Goal: Find specific page/section

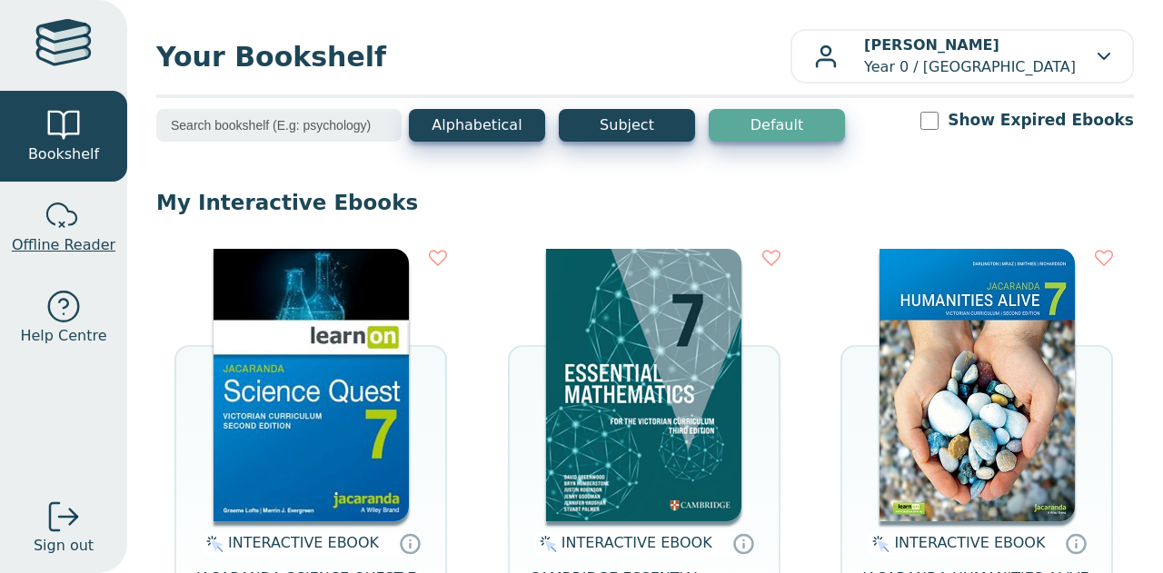
click at [72, 232] on div at bounding box center [63, 216] width 36 height 36
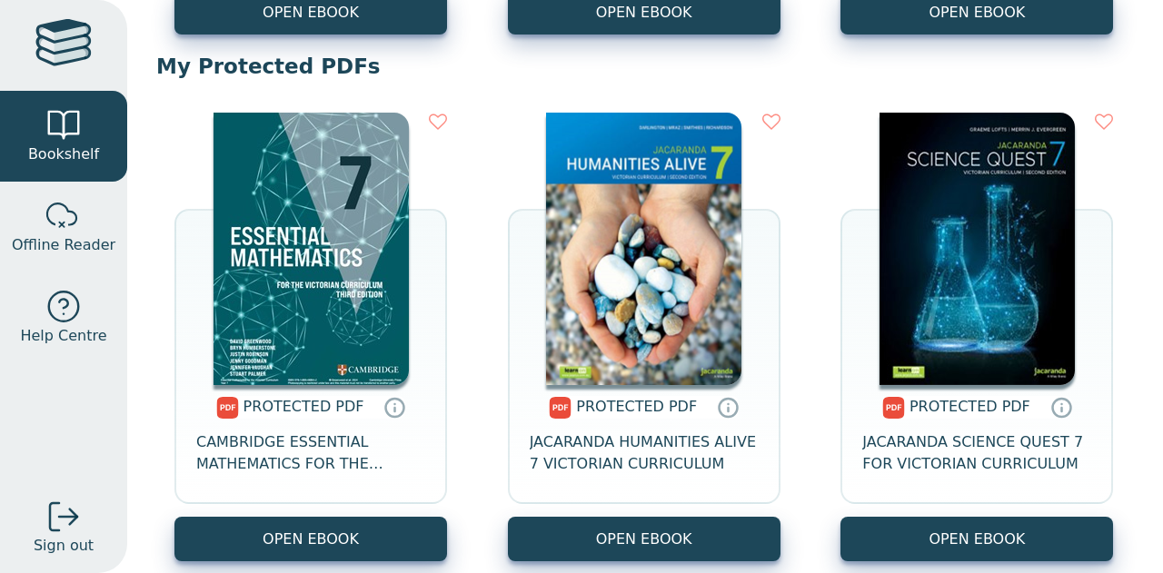
scroll to position [664, 0]
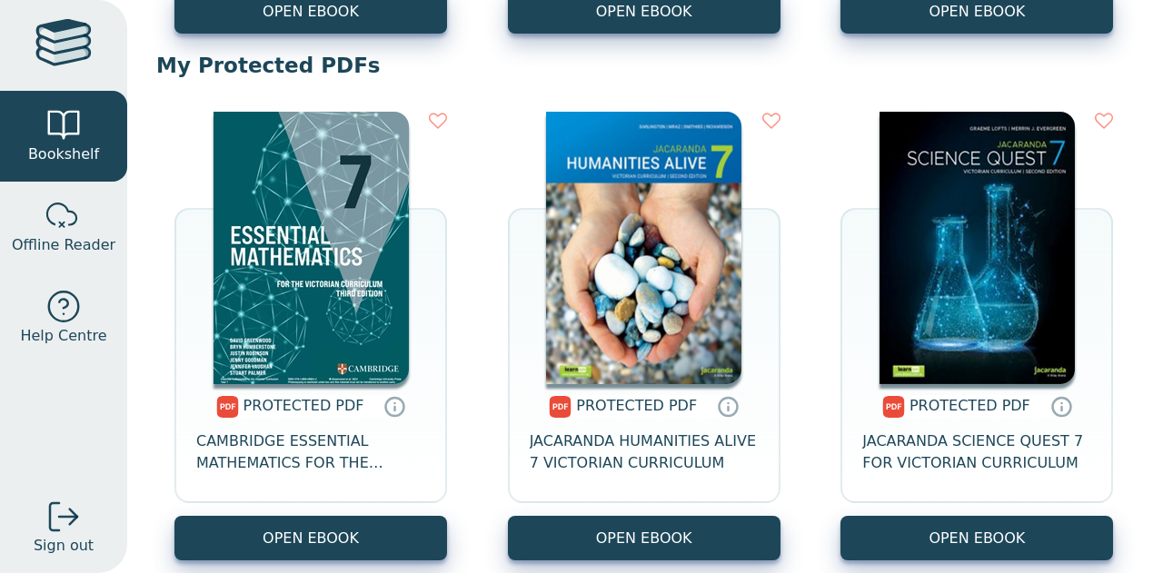
click at [343, 225] on img at bounding box center [310, 248] width 195 height 272
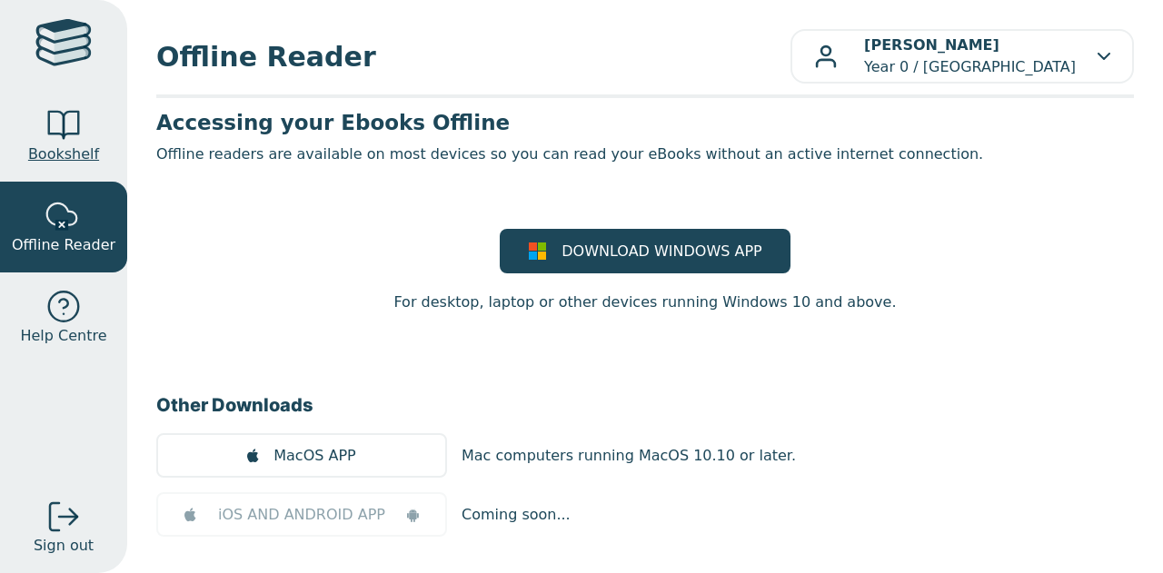
click at [43, 107] on link "Bookshelf" at bounding box center [63, 136] width 127 height 91
click at [63, 131] on div at bounding box center [63, 125] width 36 height 36
click at [82, 163] on span "Bookshelf" at bounding box center [63, 155] width 71 height 22
click at [82, 159] on span "Bookshelf" at bounding box center [63, 155] width 71 height 22
click at [82, 142] on link "Bookshelf" at bounding box center [63, 136] width 127 height 91
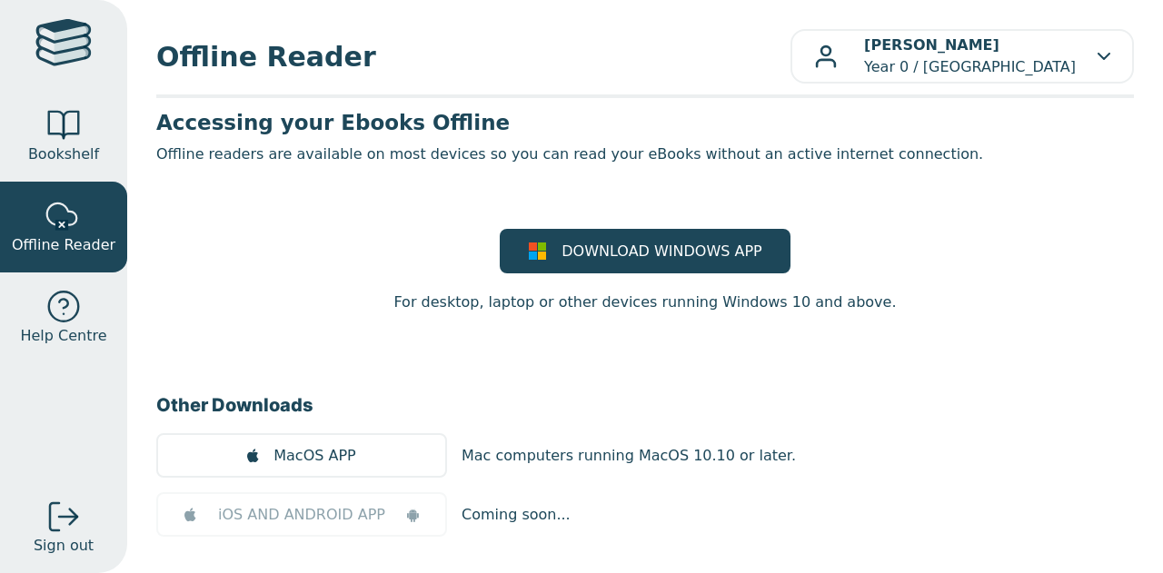
drag, startPoint x: 82, startPoint y: 142, endPoint x: 58, endPoint y: 30, distance: 114.2
click at [58, 30] on div at bounding box center [63, 45] width 56 height 53
click at [58, 43] on div at bounding box center [63, 45] width 56 height 53
click at [55, 107] on div at bounding box center [63, 125] width 36 height 36
click at [67, 125] on div at bounding box center [63, 125] width 36 height 36
